Goal: Find specific page/section: Find specific page/section

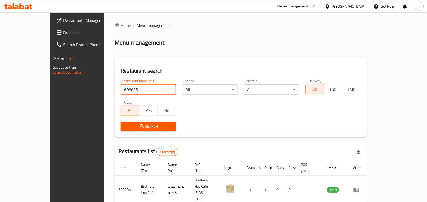
click at [52, 27] on link "Branches" at bounding box center [86, 33] width 69 height 12
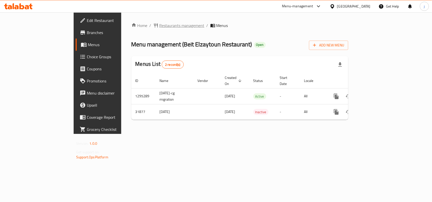
click at [159, 23] on span "Restaurants management" at bounding box center [181, 25] width 45 height 6
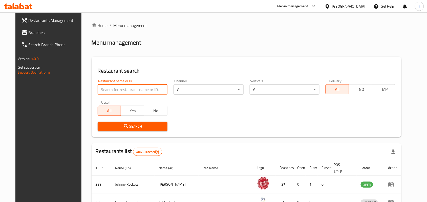
click at [124, 86] on input "search" at bounding box center [133, 90] width 70 height 10
paste input "16325"
type input "16325"
click button "Search" at bounding box center [133, 126] width 70 height 9
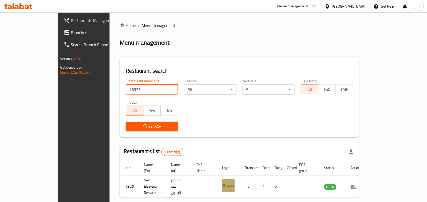
click at [71, 30] on span "Branches" at bounding box center [98, 33] width 54 height 6
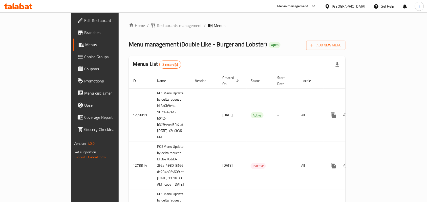
click at [130, 22] on div "Home / Restaurants management / Menus Menu management ( Double Like - Burger an…" at bounding box center [237, 131] width 217 height 219
click at [157, 22] on span "Restaurants management" at bounding box center [179, 25] width 45 height 6
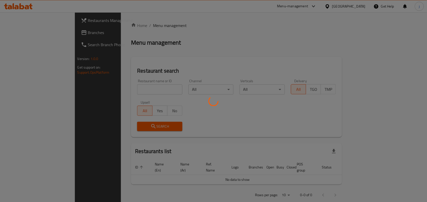
click at [128, 90] on div at bounding box center [213, 101] width 427 height 202
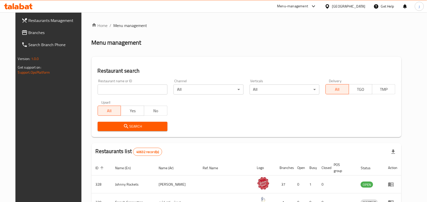
click at [128, 90] on input "search" at bounding box center [133, 90] width 70 height 10
paste input "670391"
type input "670391"
click button "Search" at bounding box center [133, 126] width 70 height 9
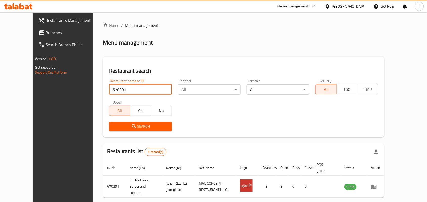
click at [328, 10] on div "[GEOGRAPHIC_DATA]" at bounding box center [345, 6] width 49 height 12
click at [343, 8] on div "[GEOGRAPHIC_DATA]" at bounding box center [348, 7] width 33 height 6
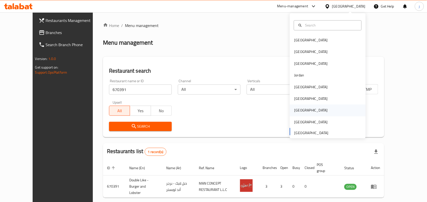
click at [303, 112] on div "Qatar" at bounding box center [328, 111] width 76 height 12
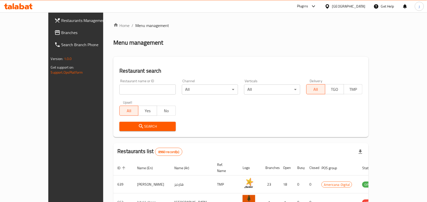
click at [61, 30] on span "Branches" at bounding box center [88, 33] width 54 height 6
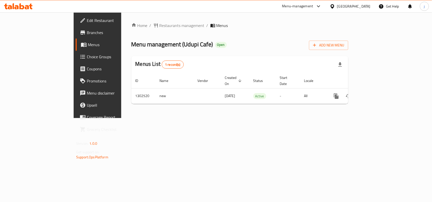
click at [159, 26] on span "Restaurants management" at bounding box center [181, 25] width 45 height 6
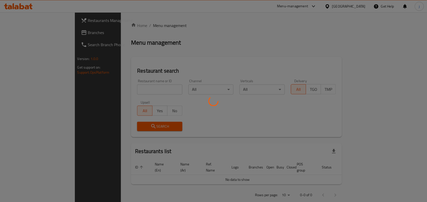
click at [152, 90] on div at bounding box center [213, 101] width 427 height 202
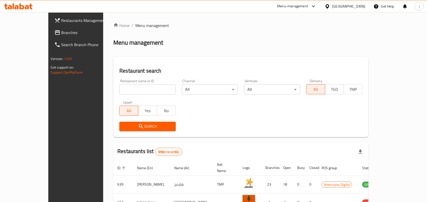
click at [124, 88] on input "search" at bounding box center [147, 90] width 56 height 10
paste input "702447"
type input "702447"
click button "Search" at bounding box center [147, 126] width 56 height 9
